Goal: Browse casually

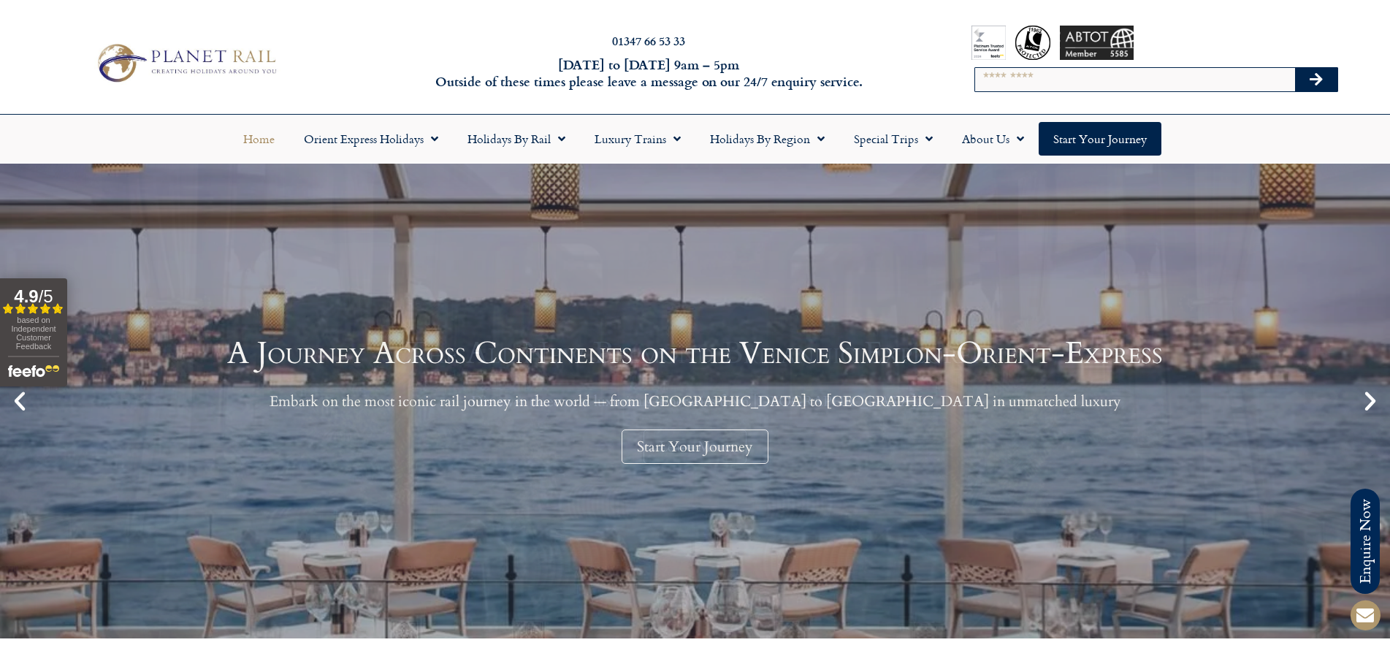
click at [533, 410] on div "A Journey Across Continents on the Venice Simplon-Orient-Express Embark on the …" at bounding box center [695, 401] width 936 height 126
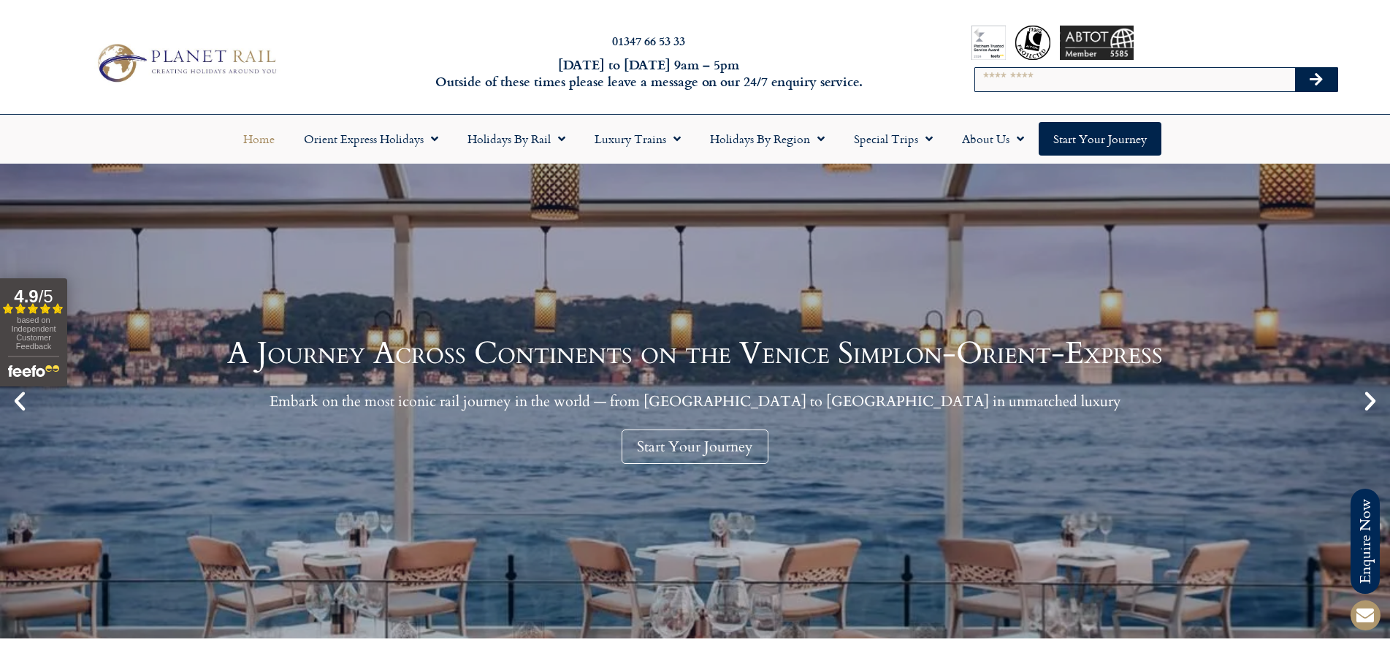
click at [1372, 409] on icon "Next slide" at bounding box center [1370, 401] width 25 height 25
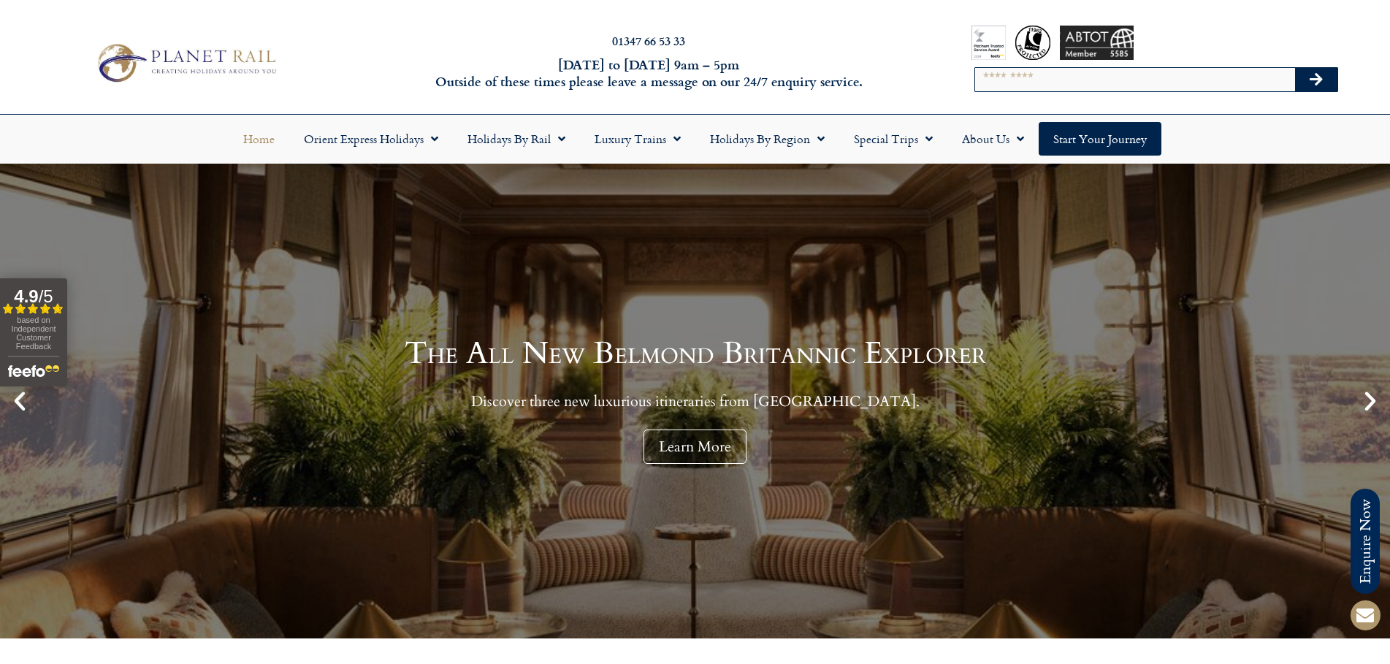
click at [1369, 409] on icon "Next slide" at bounding box center [1370, 401] width 25 height 25
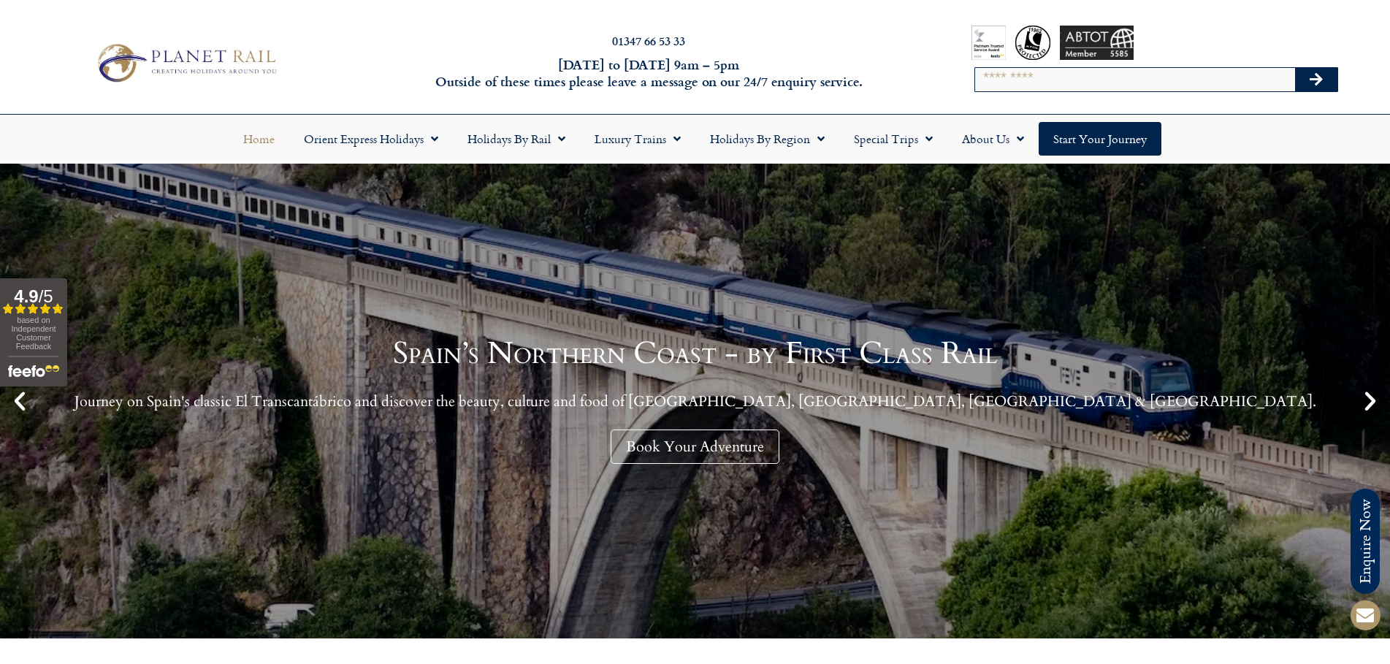
click at [1367, 410] on icon "Next slide" at bounding box center [1370, 401] width 25 height 25
click at [1371, 394] on icon "Next slide" at bounding box center [1370, 401] width 25 height 25
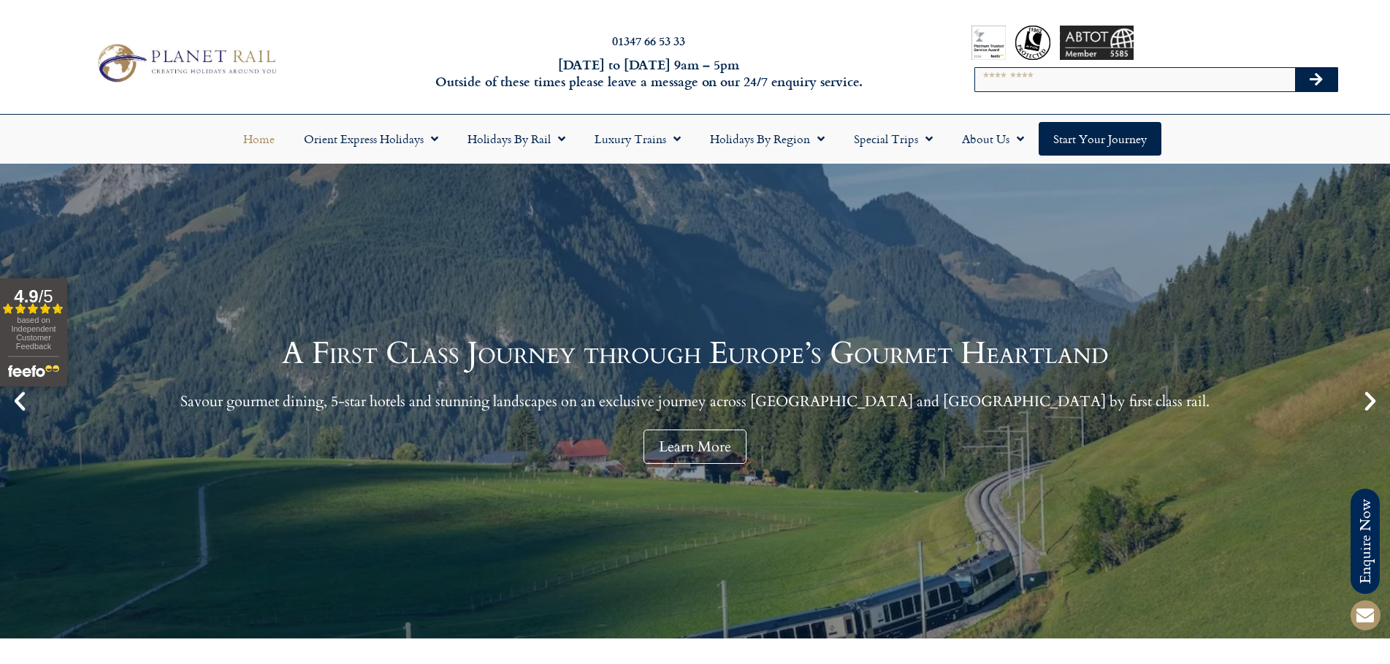
click at [1367, 396] on icon "Next slide" at bounding box center [1370, 401] width 25 height 25
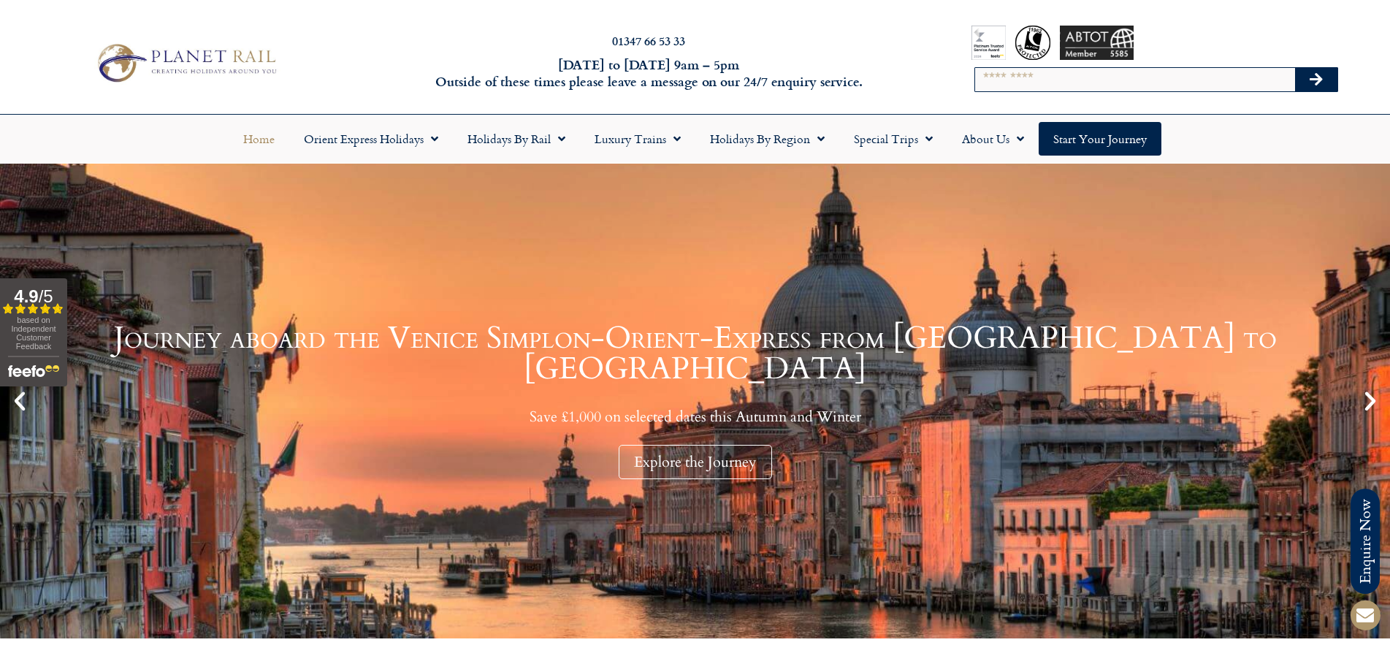
click at [1367, 396] on icon "Next slide" at bounding box center [1370, 401] width 25 height 25
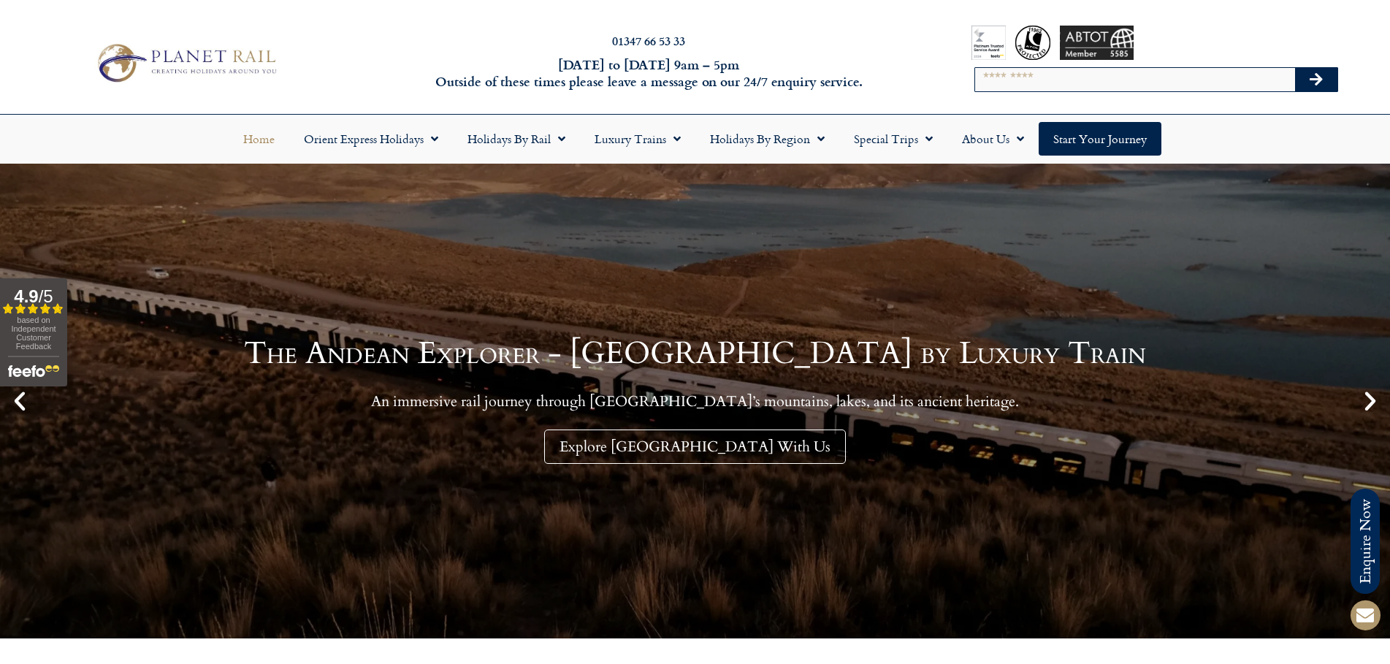
click at [1367, 396] on icon "Next slide" at bounding box center [1370, 401] width 25 height 25
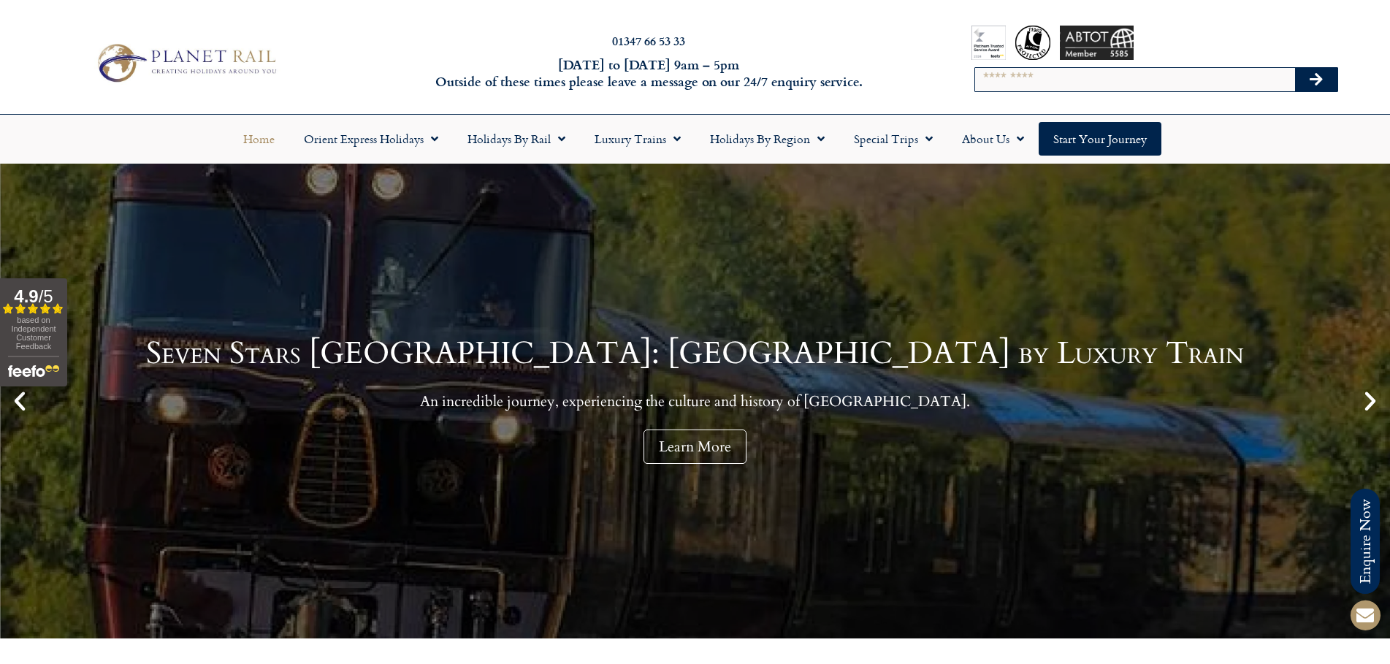
click at [1367, 397] on icon "Next slide" at bounding box center [1370, 401] width 25 height 25
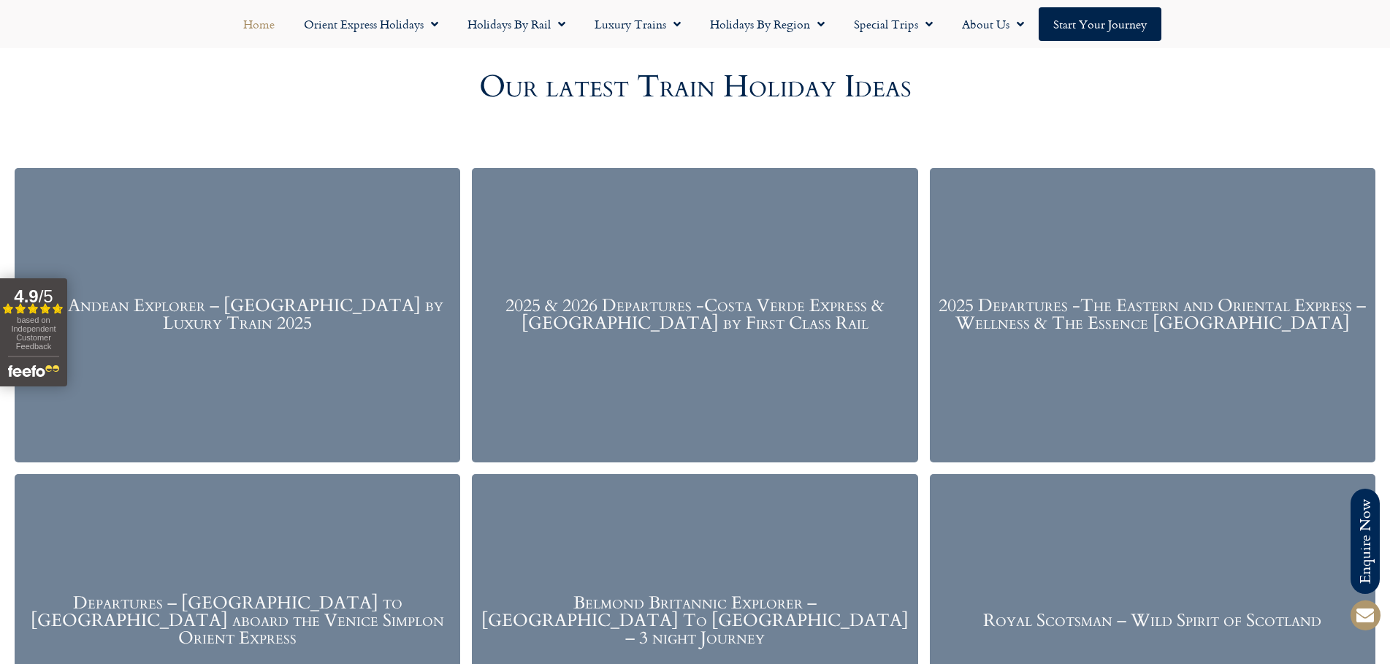
scroll to position [1888, 0]
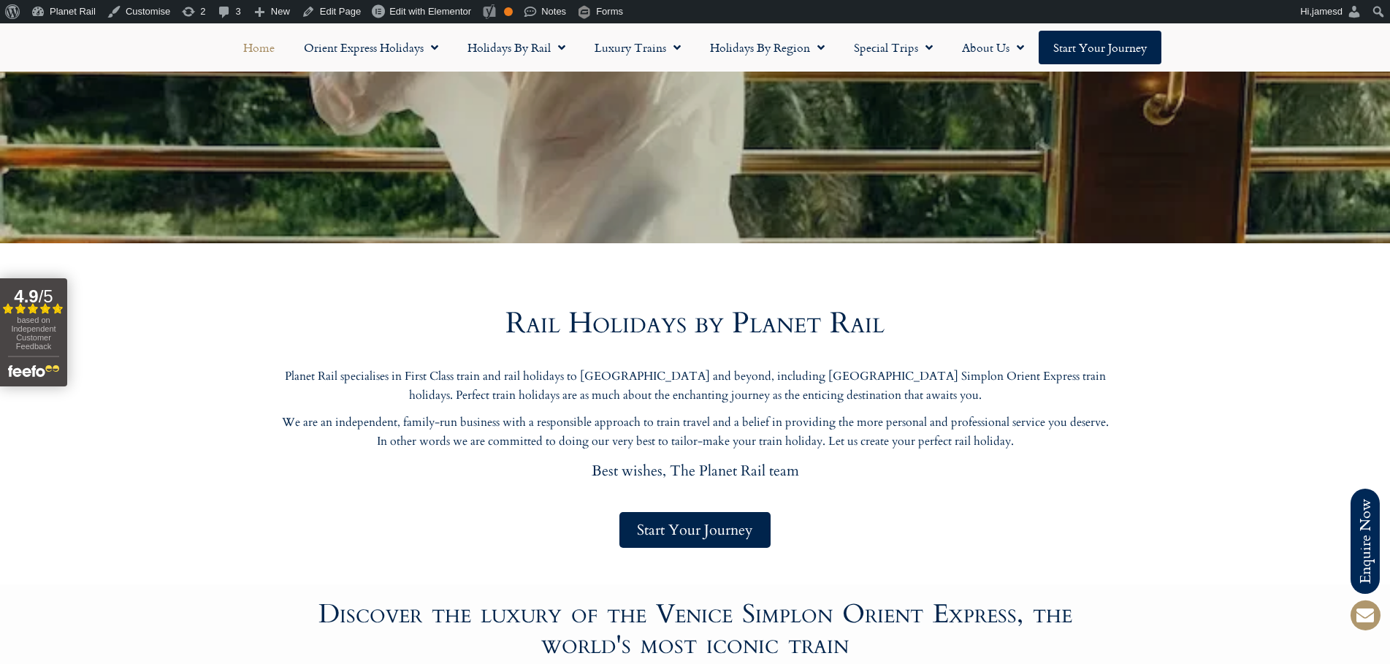
scroll to position [401, 0]
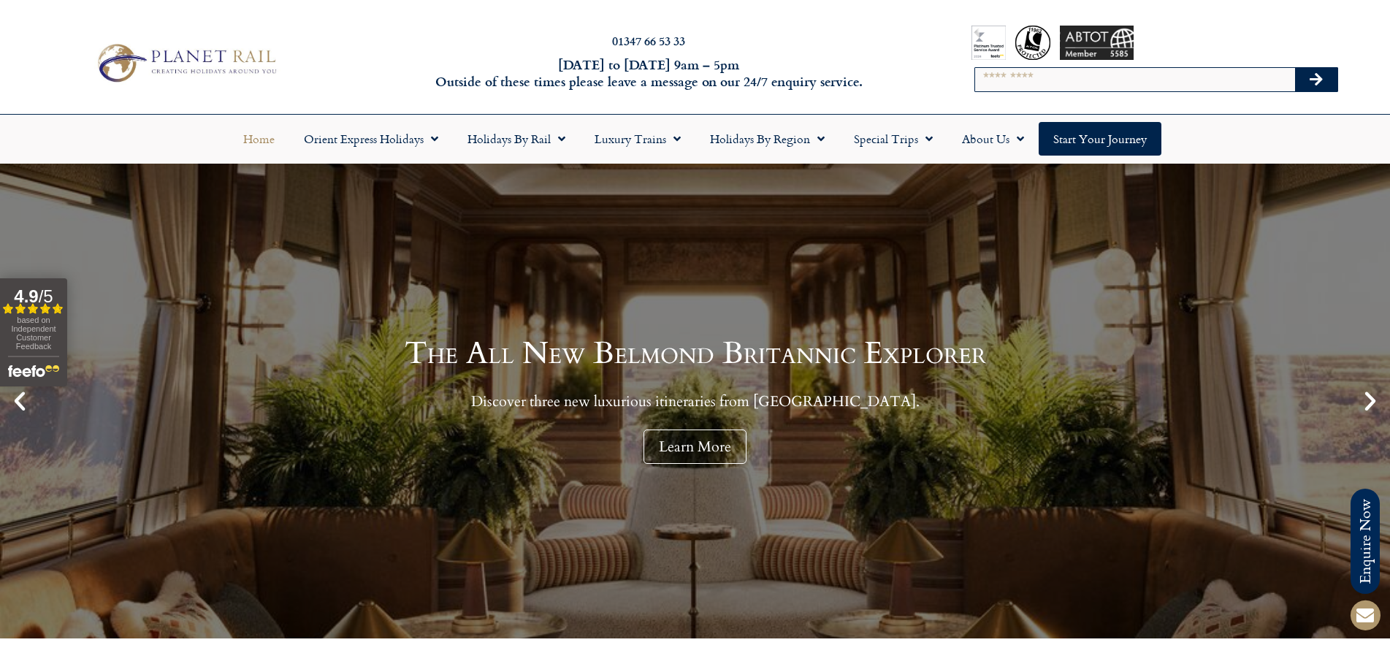
click at [1368, 396] on icon "Next slide" at bounding box center [1370, 401] width 25 height 25
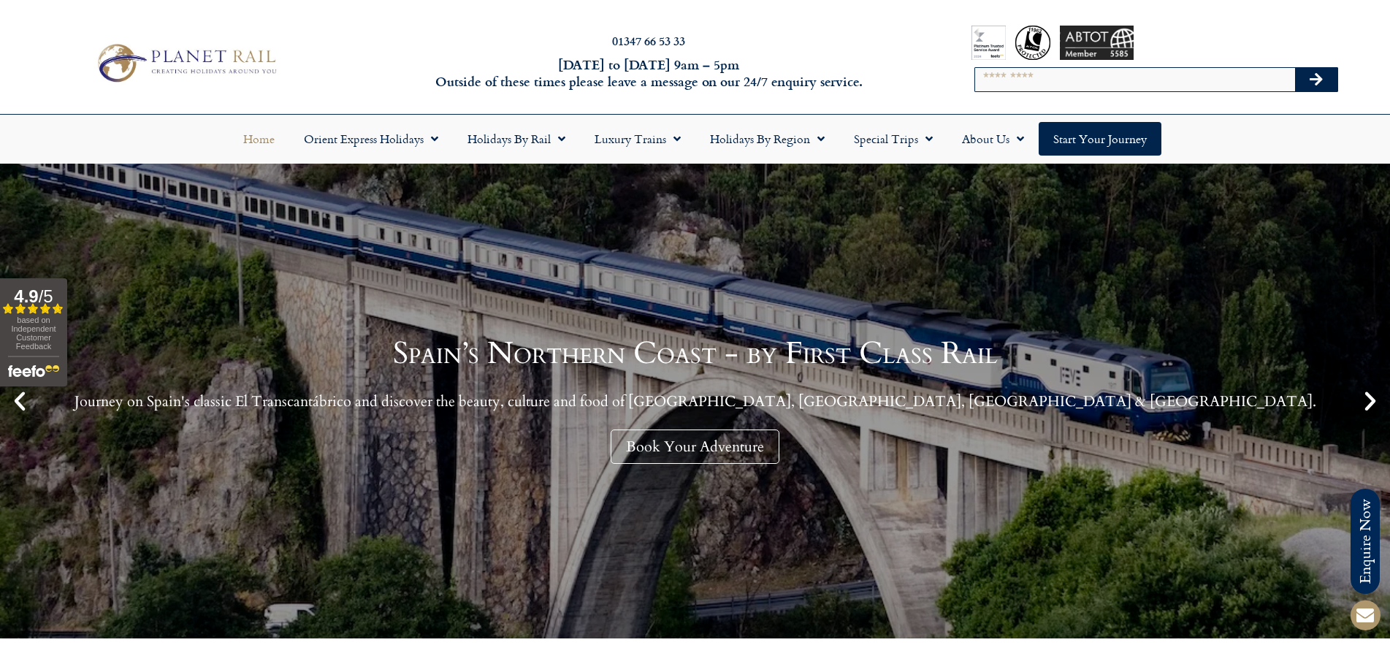
click at [1368, 396] on icon "Next slide" at bounding box center [1370, 401] width 25 height 25
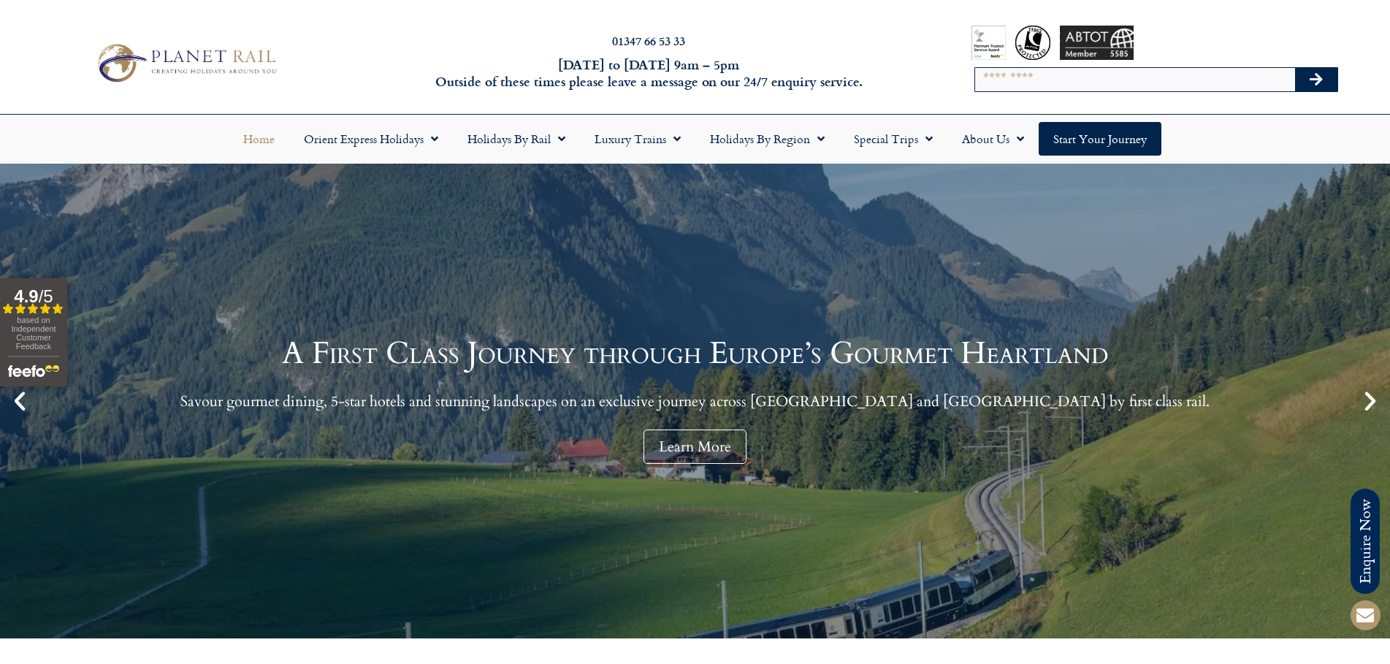
click at [1368, 396] on icon "Next slide" at bounding box center [1370, 401] width 25 height 25
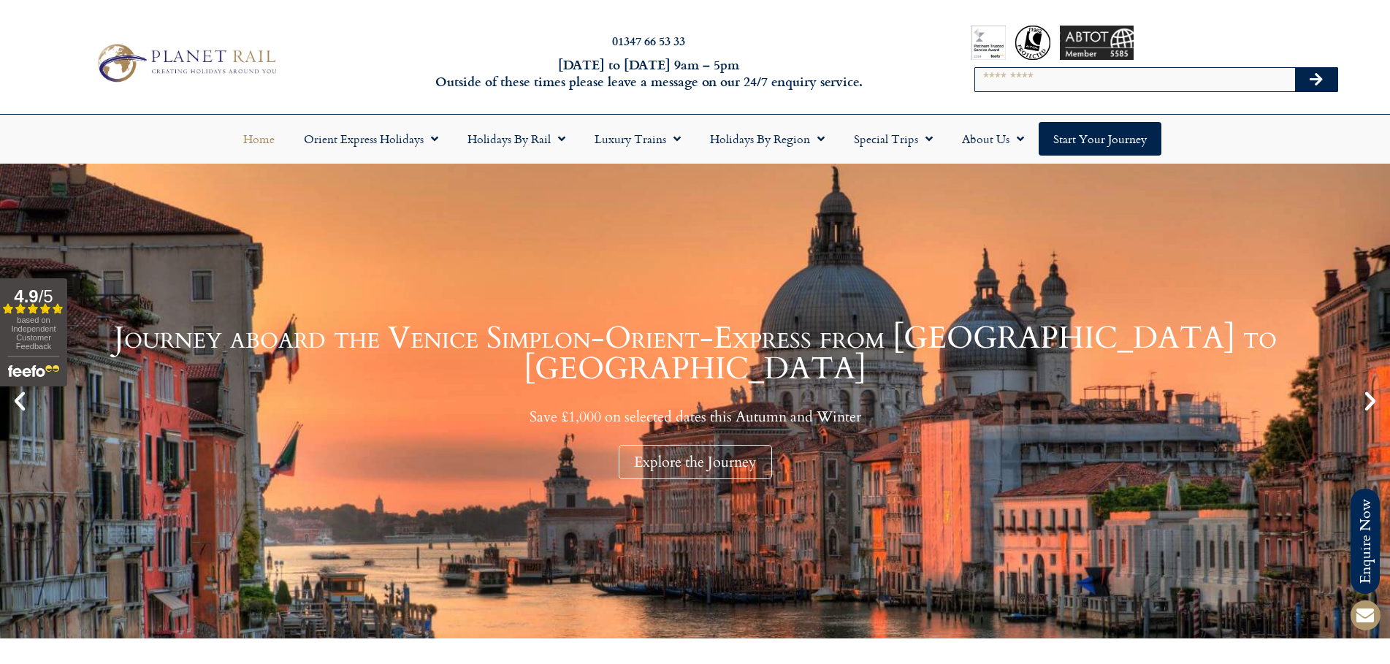
click at [1368, 396] on icon "Next slide" at bounding box center [1370, 401] width 25 height 25
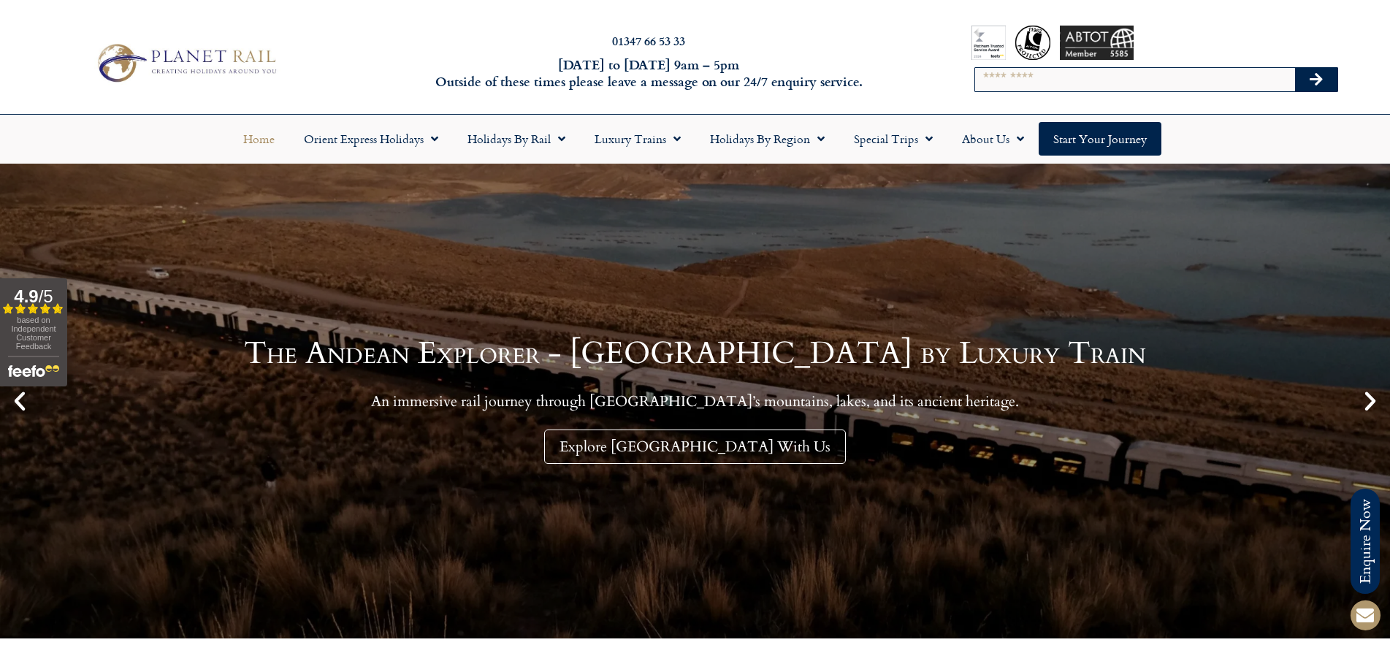
click at [1368, 396] on icon "Next slide" at bounding box center [1370, 401] width 25 height 25
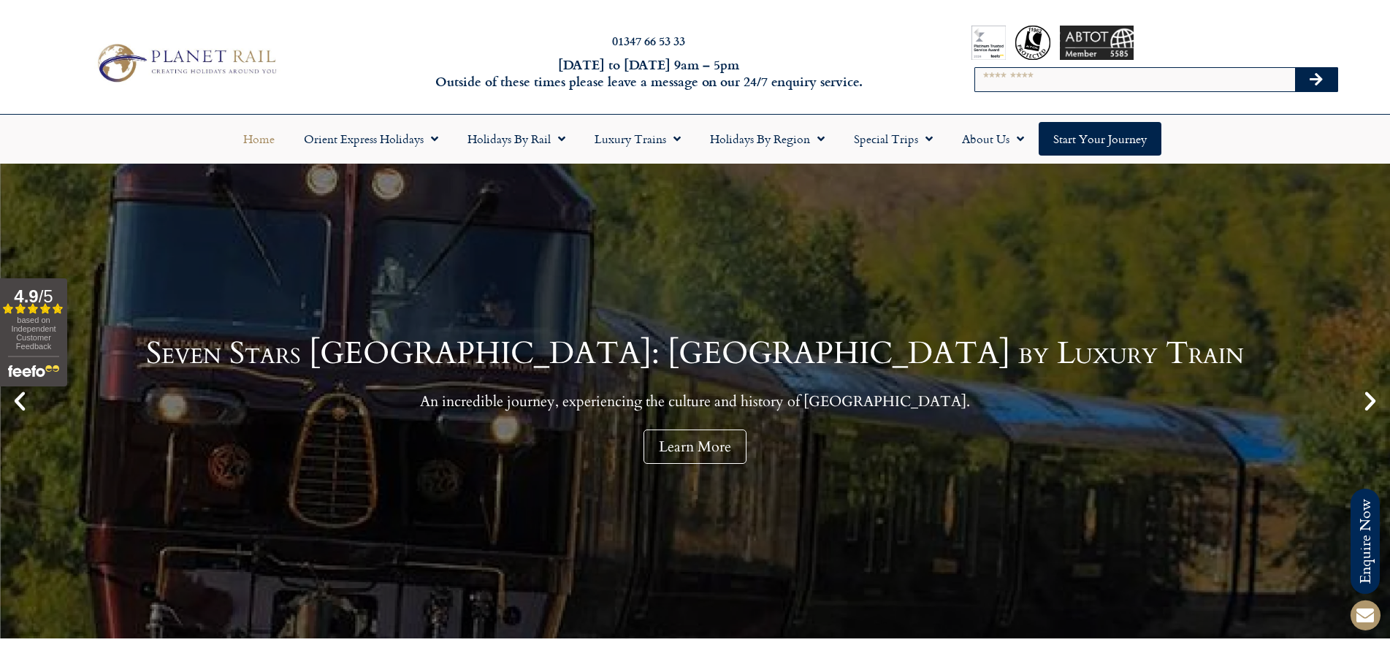
click at [1368, 396] on icon "Next slide" at bounding box center [1370, 401] width 25 height 25
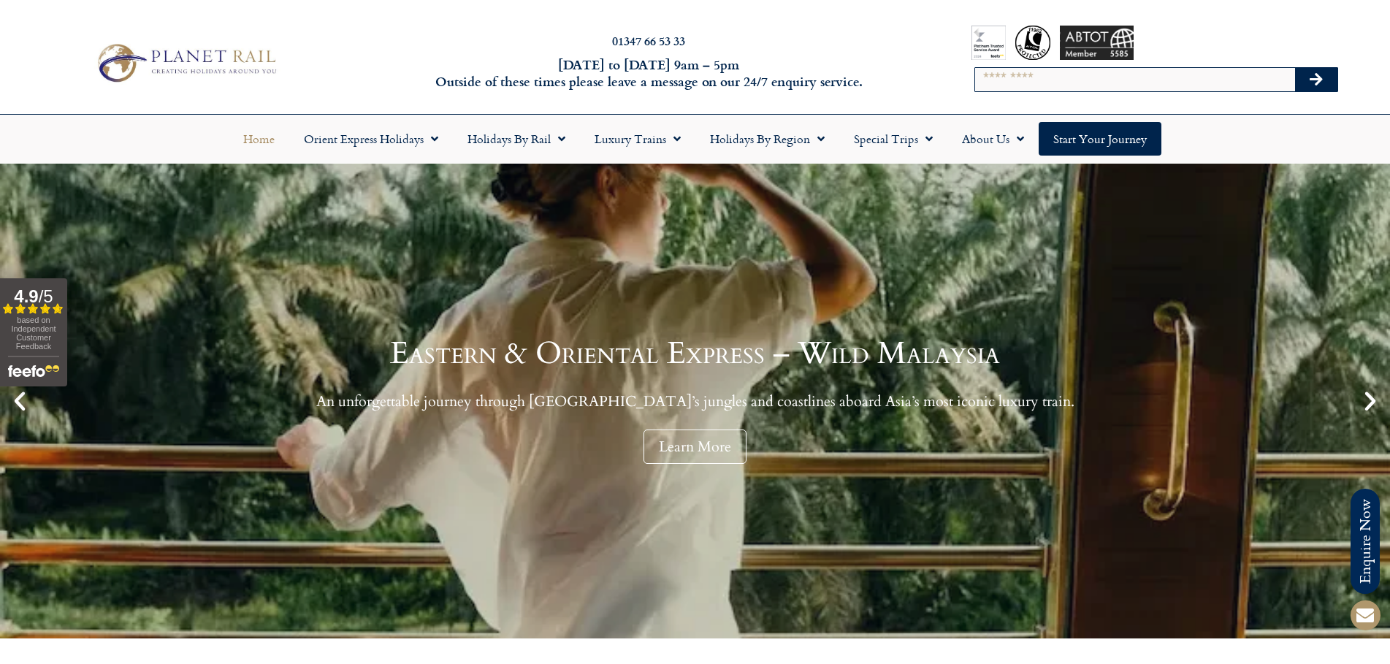
click at [1368, 396] on icon "Next slide" at bounding box center [1370, 401] width 25 height 25
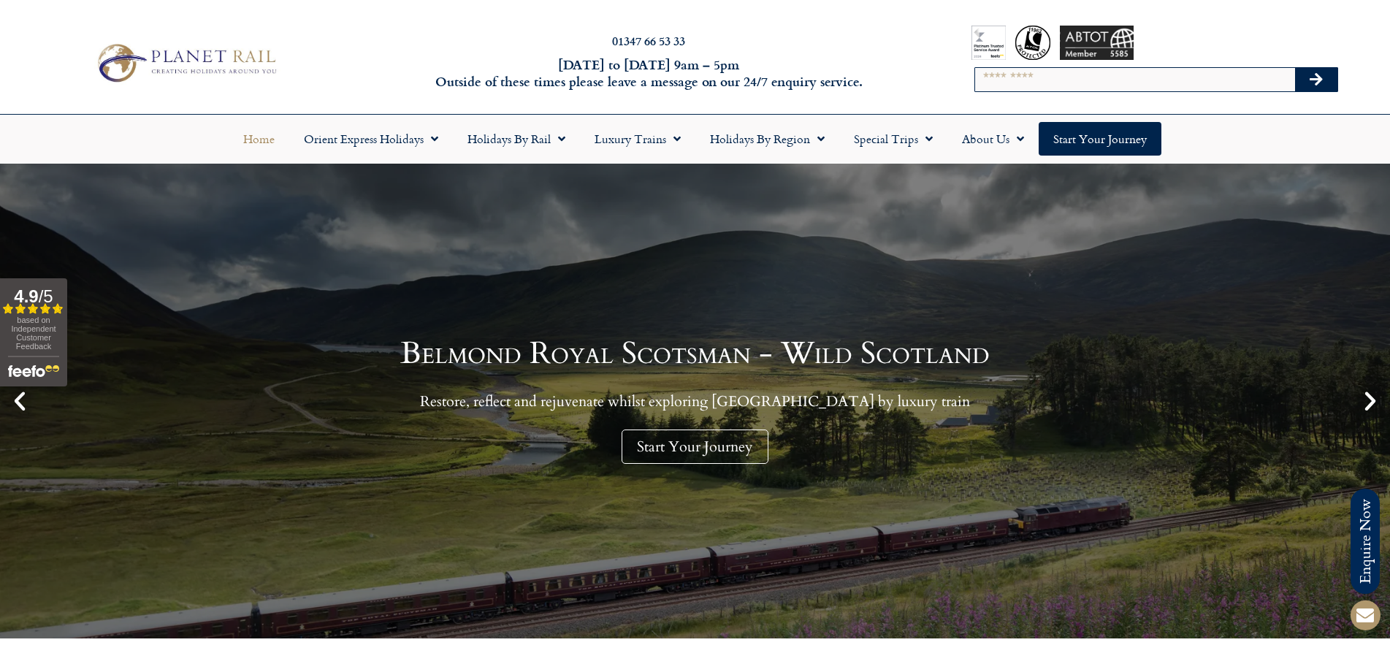
click at [1368, 396] on icon "Next slide" at bounding box center [1370, 401] width 25 height 25
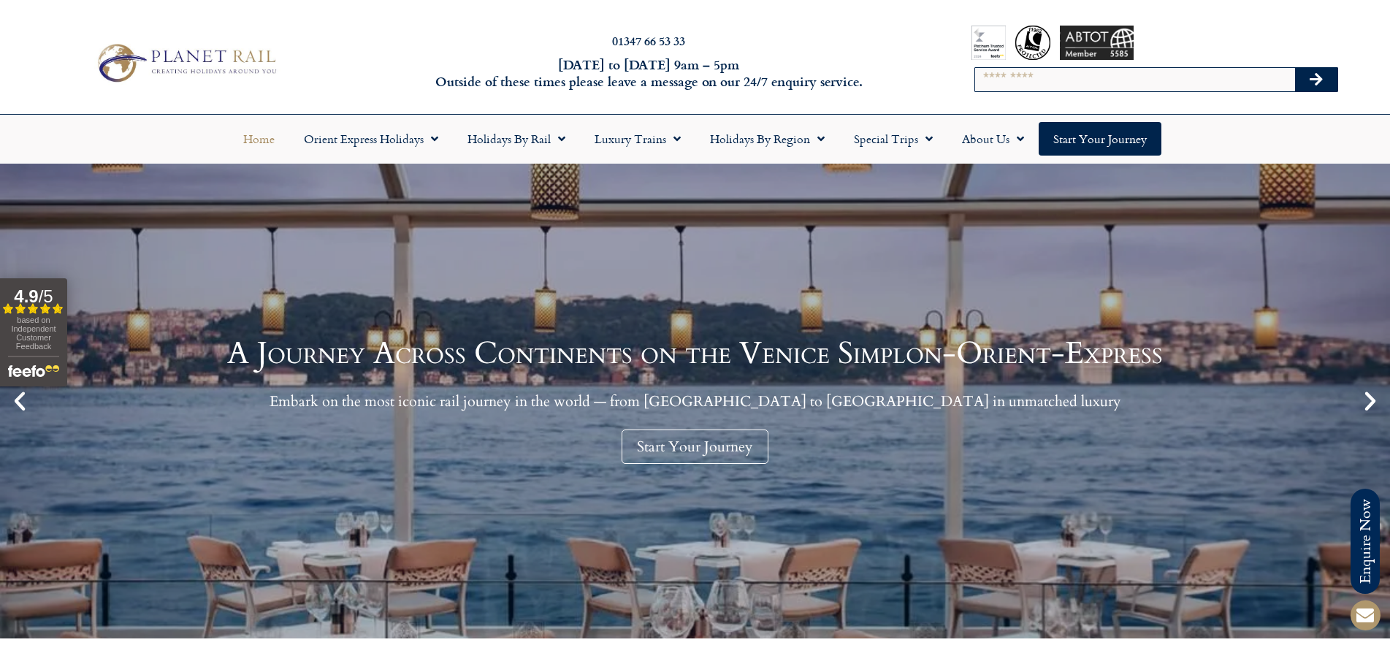
click at [1368, 396] on icon "Next slide" at bounding box center [1370, 401] width 25 height 25
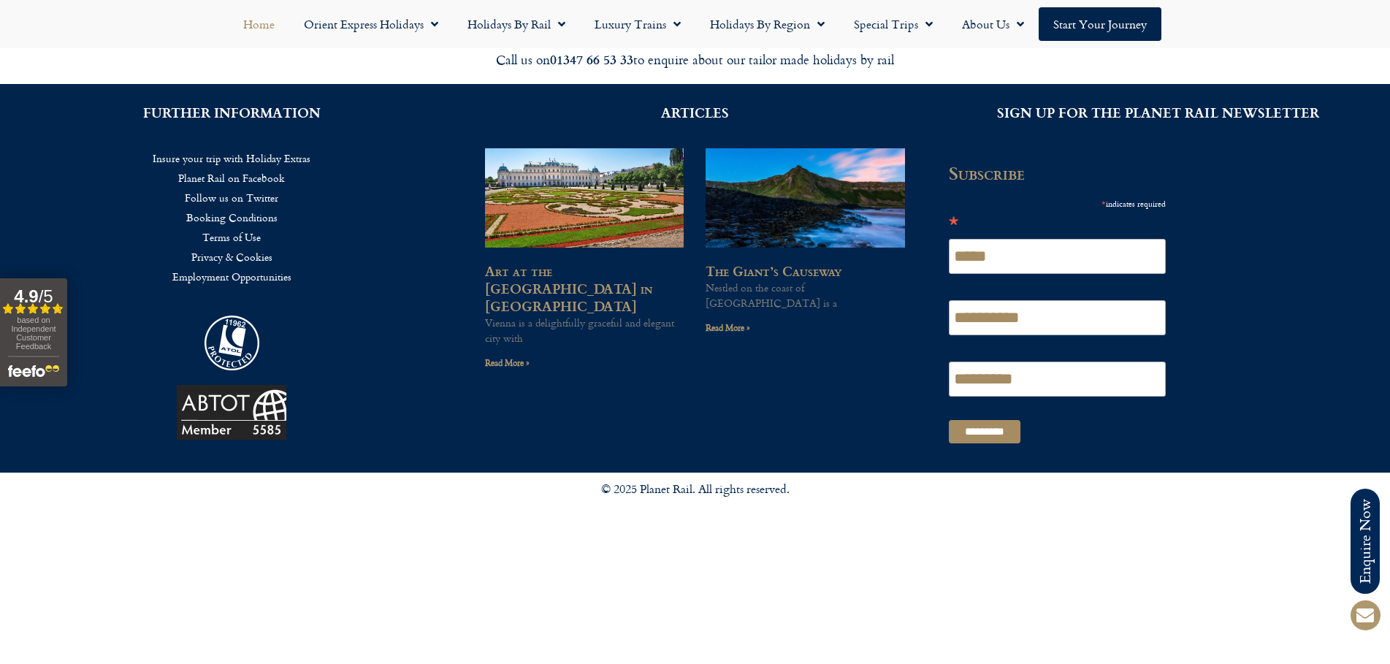
scroll to position [3958, 0]
